Goal: Information Seeking & Learning: Learn about a topic

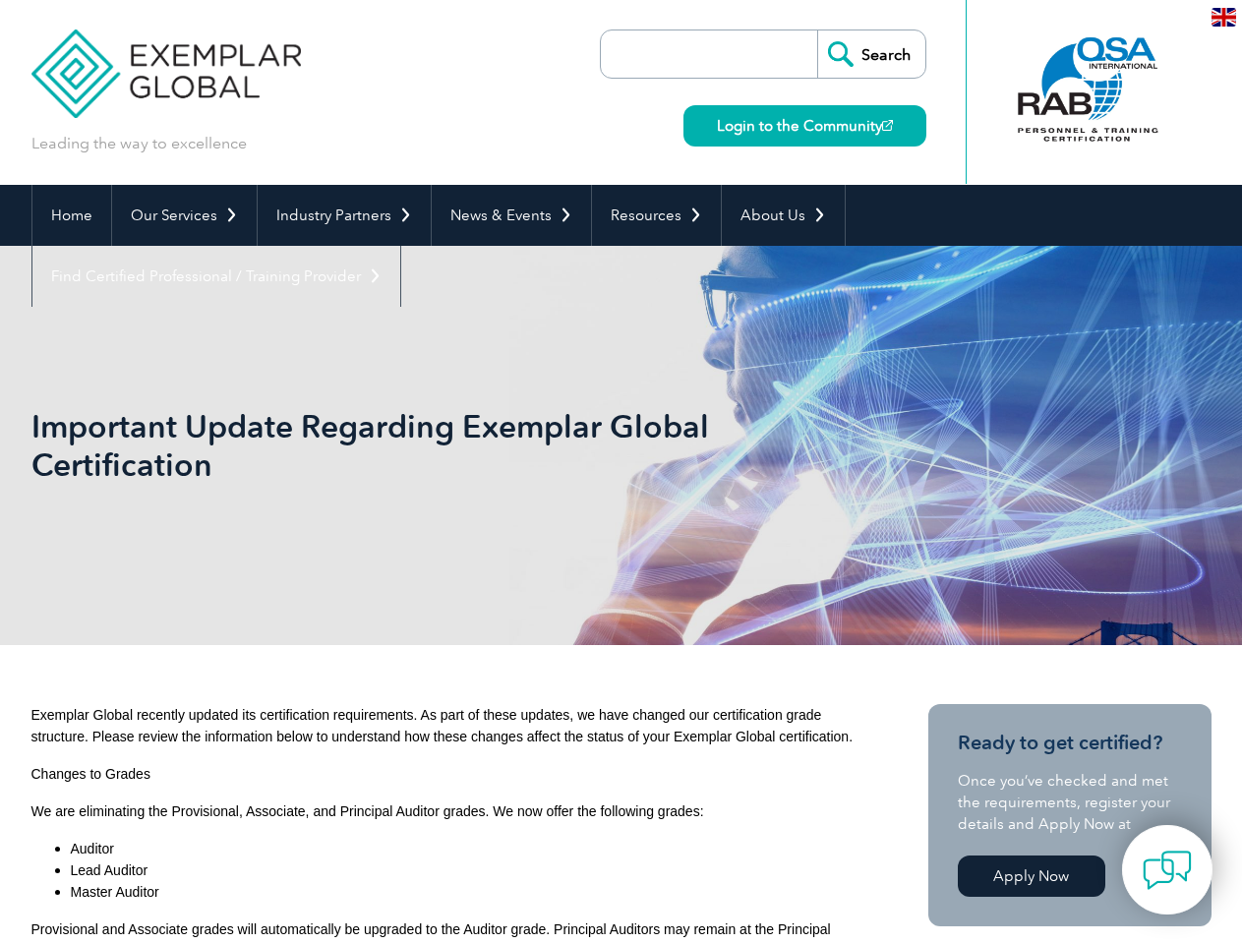
click at [620, 472] on h1 "Important Update Regarding Exemplar Global Certification" at bounding box center [408, 445] width 755 height 77
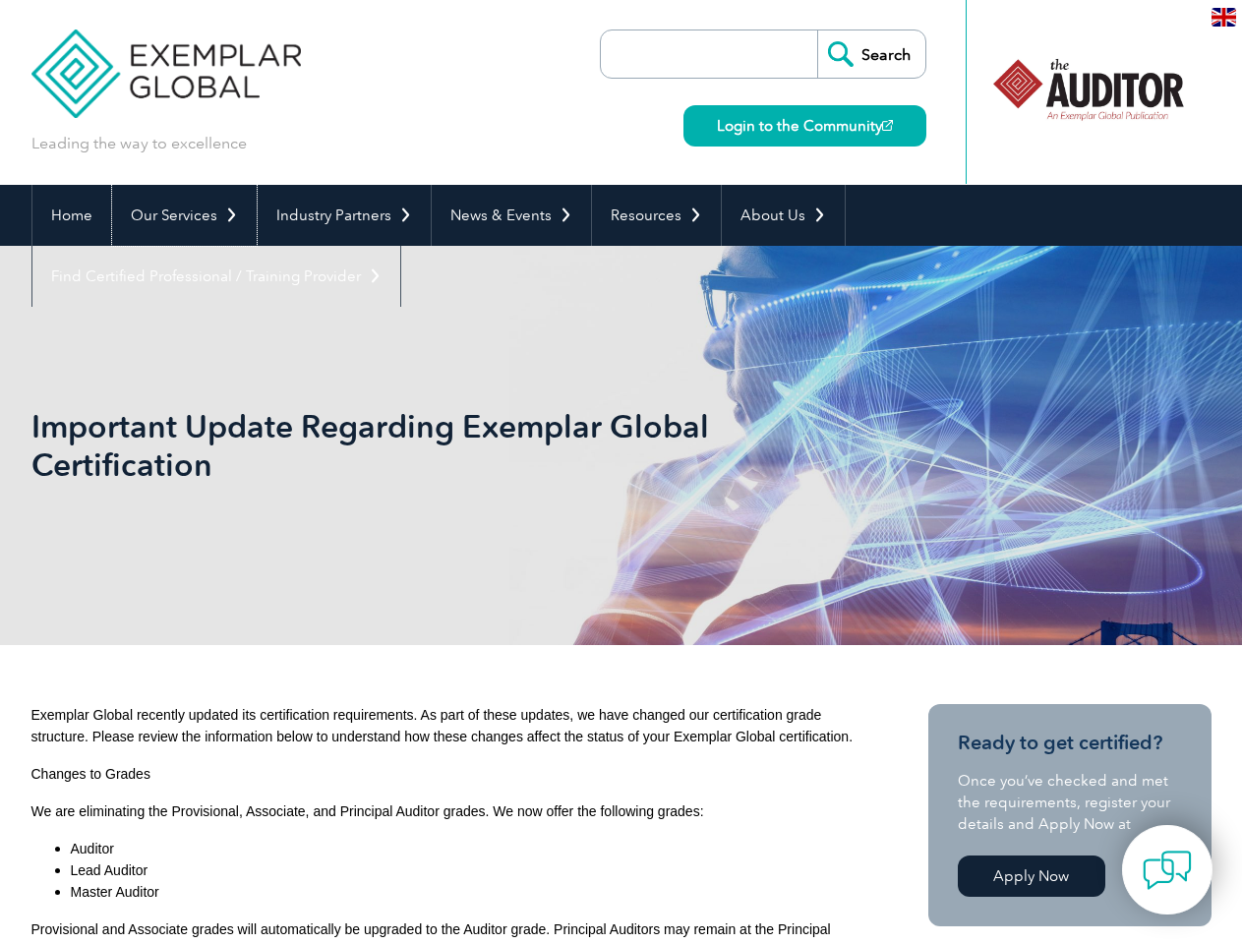
click at [183, 215] on link "Our Services" at bounding box center [184, 215] width 145 height 61
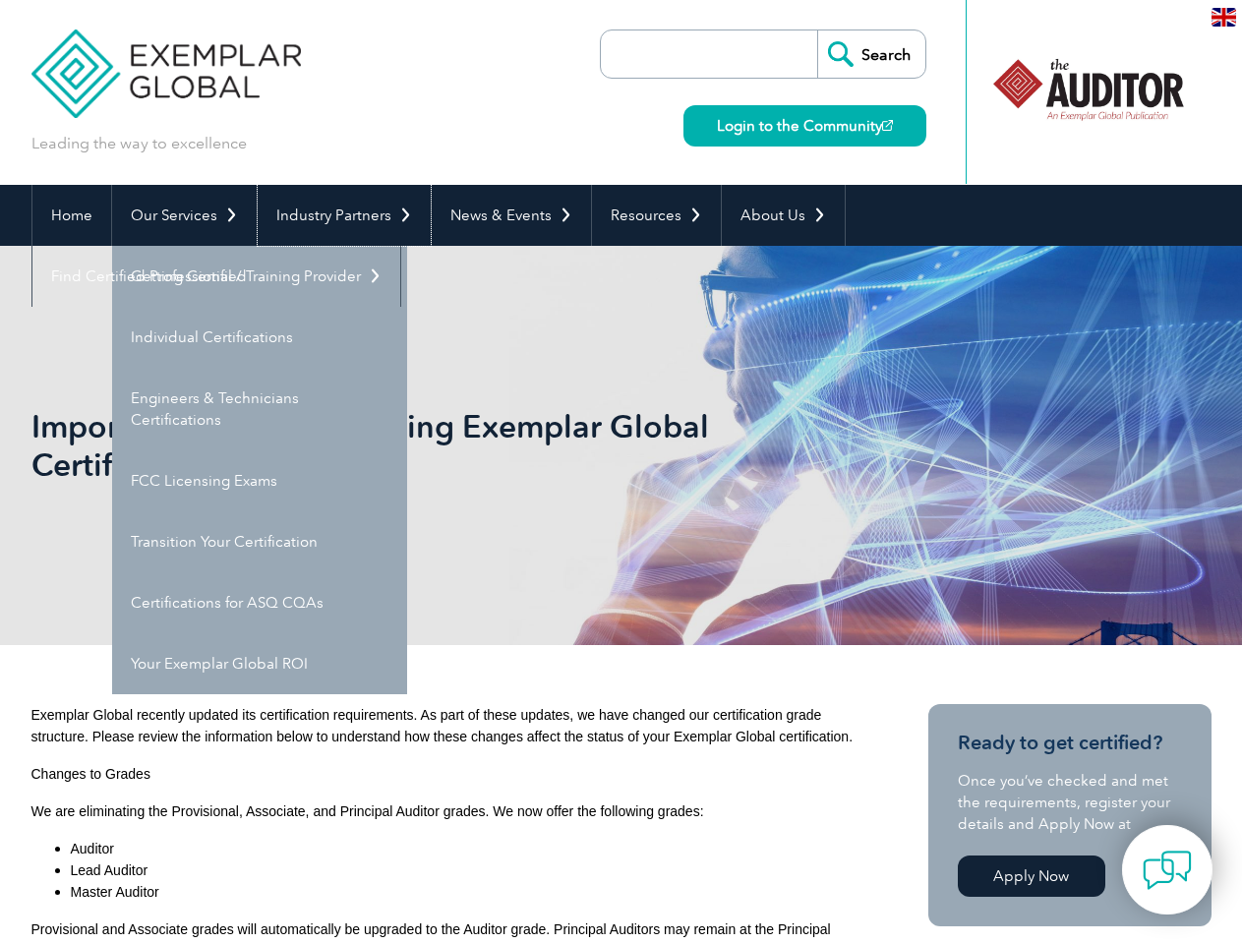
click at [340, 215] on link "Industry Partners" at bounding box center [344, 215] width 173 height 61
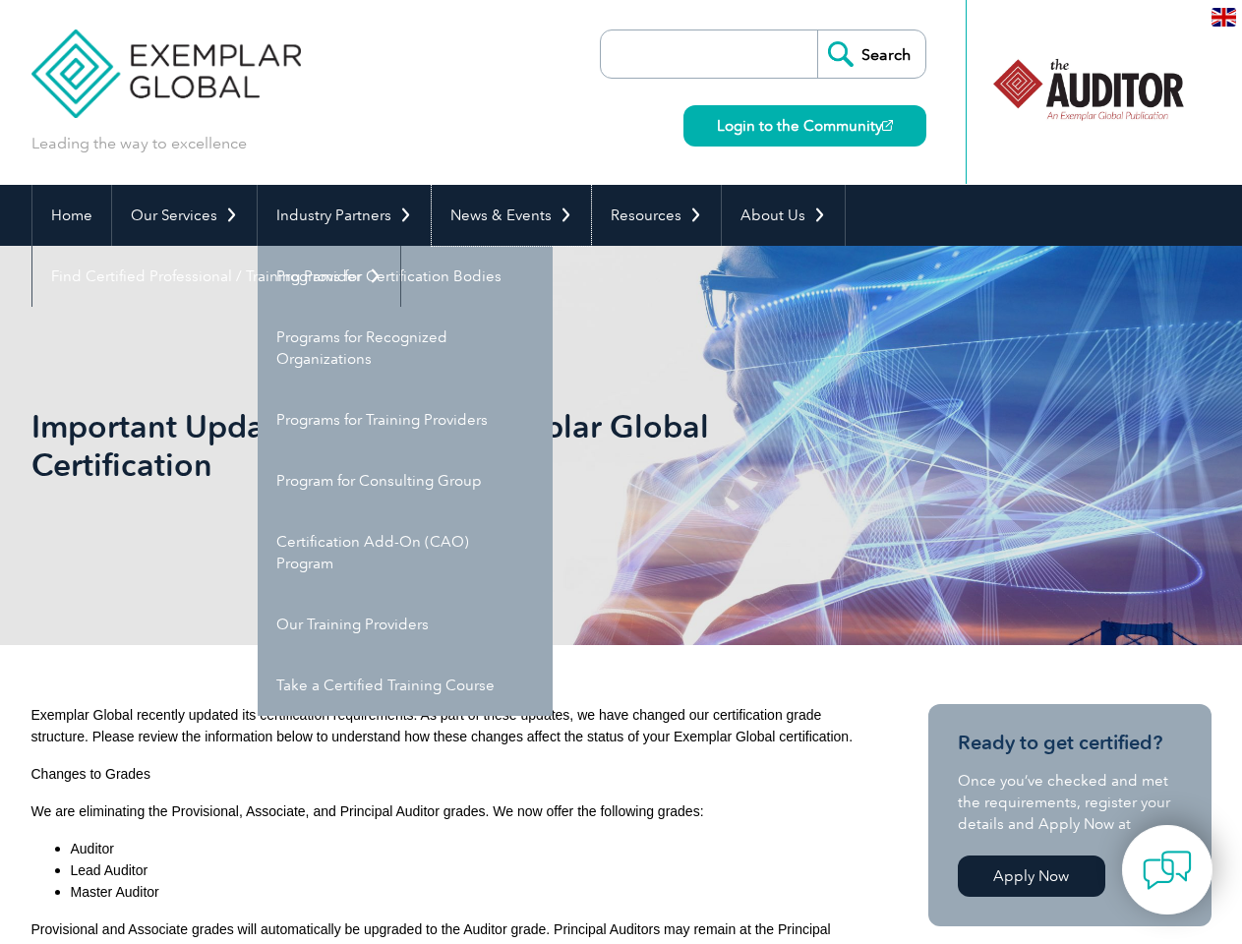
click at [505, 215] on link "News & Events" at bounding box center [511, 215] width 159 height 61
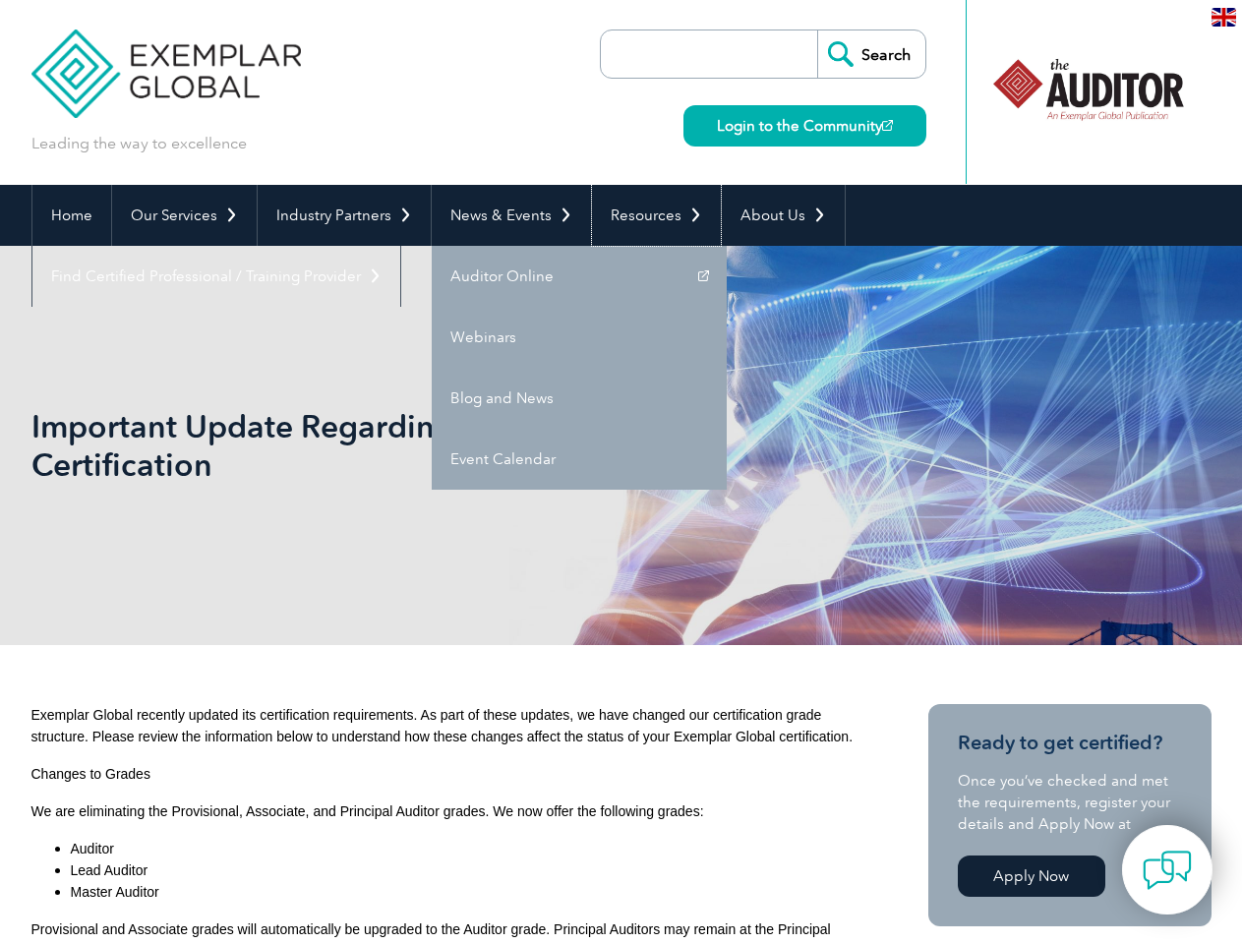
click at [648, 215] on link "Resources" at bounding box center [656, 215] width 129 height 61
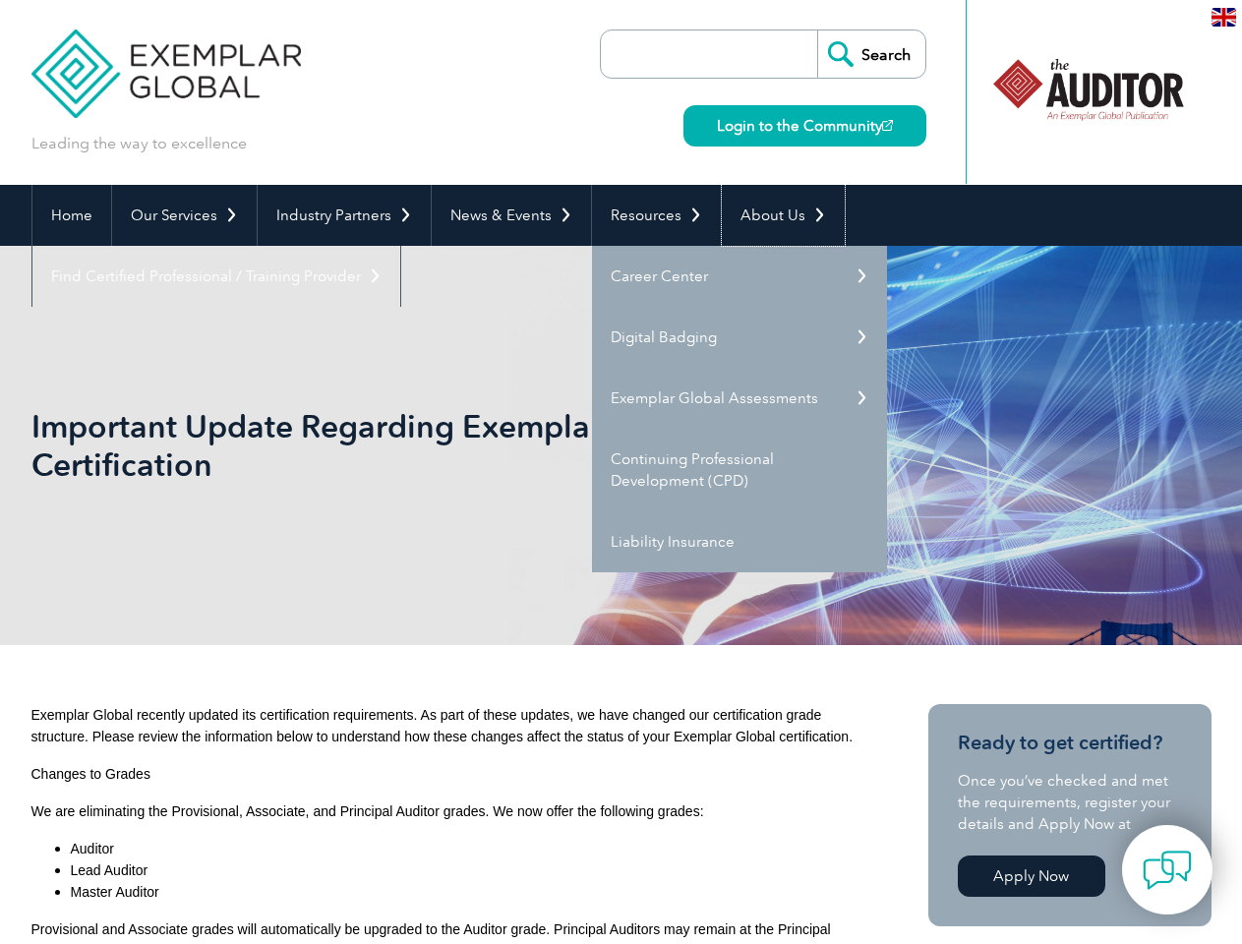
click at [773, 215] on link "About Us" at bounding box center [783, 215] width 123 height 61
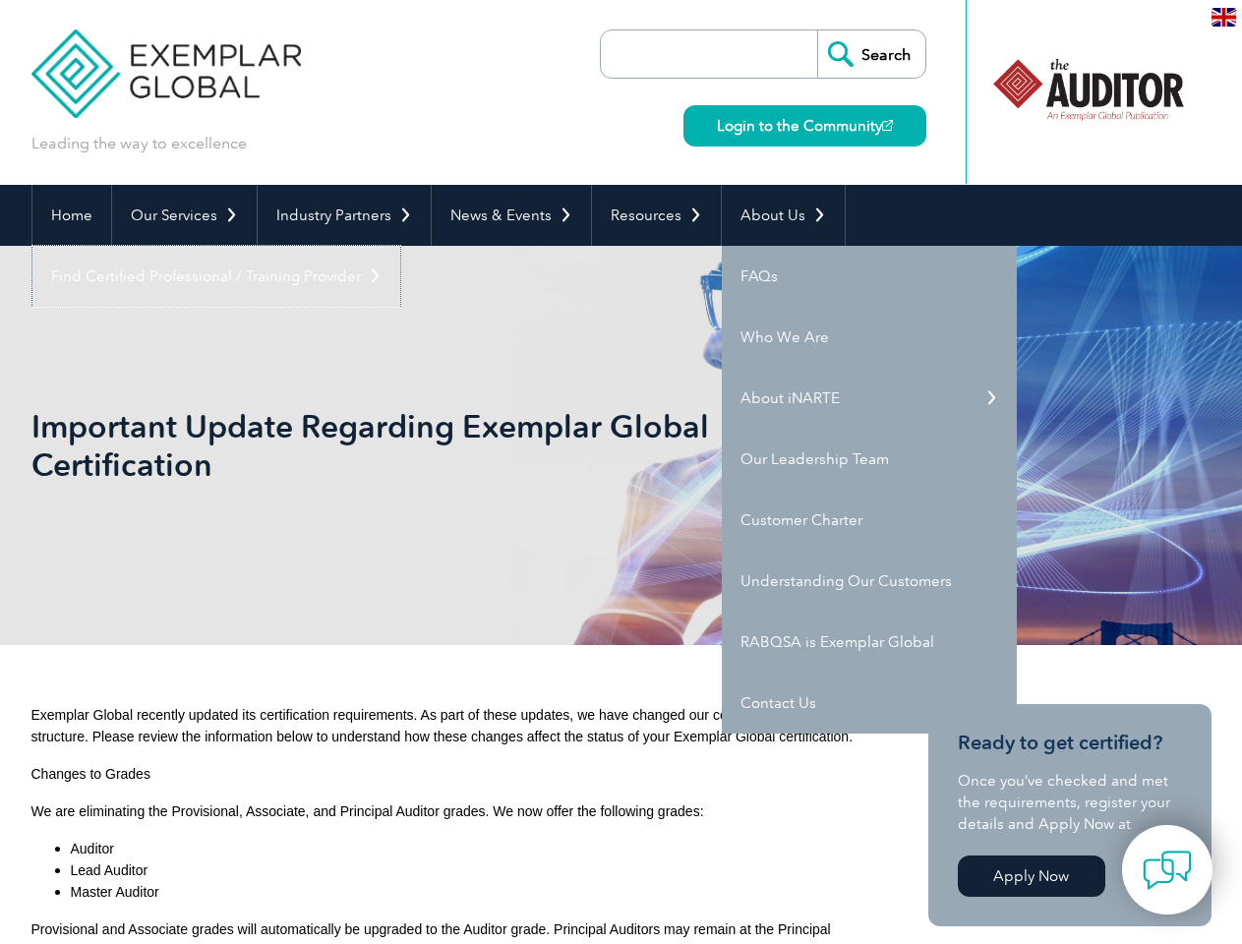
click at [400, 246] on link "Find Certified Professional / Training Provider" at bounding box center [216, 276] width 368 height 61
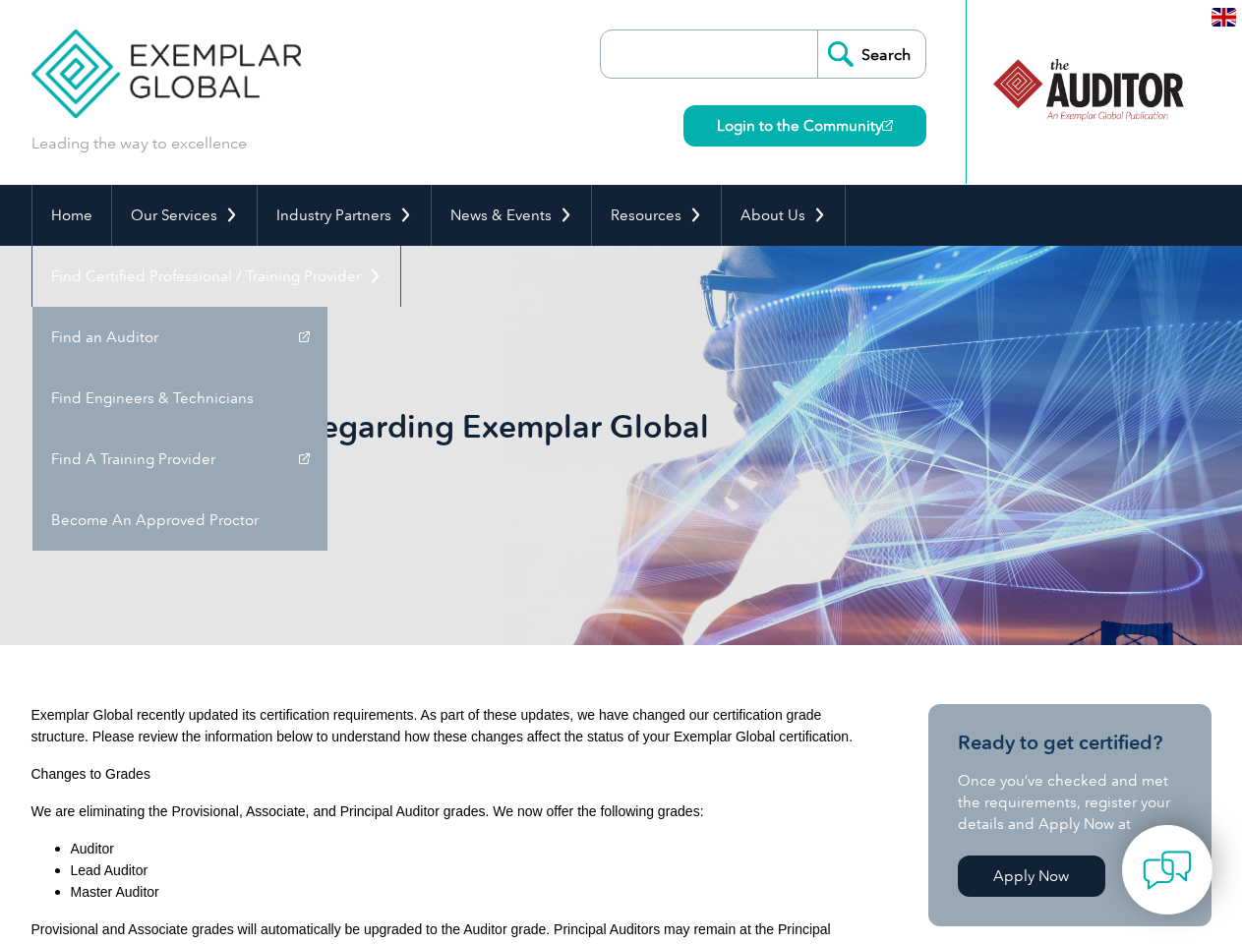
click at [1167, 869] on img at bounding box center [1166, 869] width 49 height 49
